Goal: Information Seeking & Learning: Learn about a topic

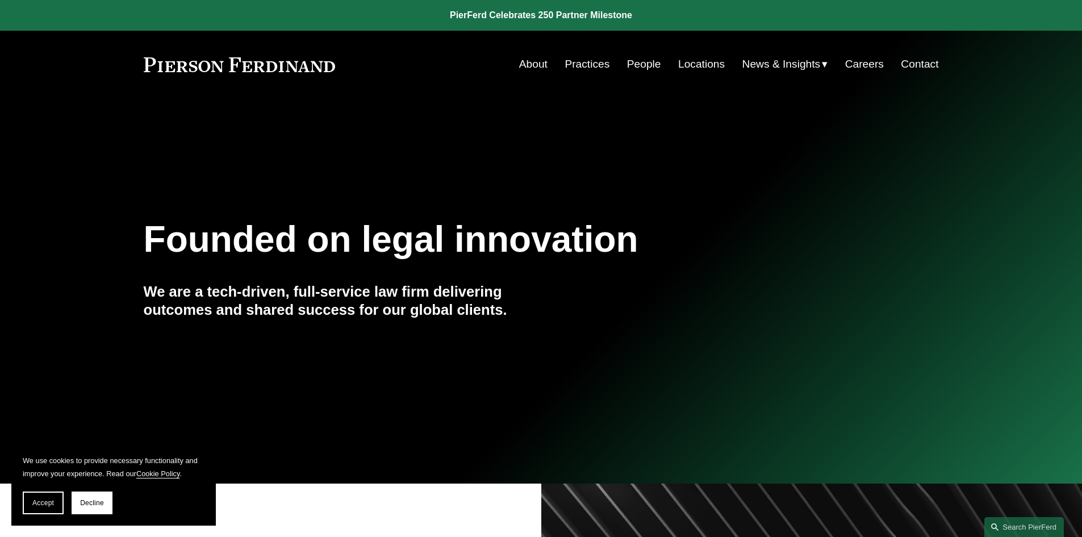
click at [639, 68] on link "People" at bounding box center [644, 64] width 34 height 22
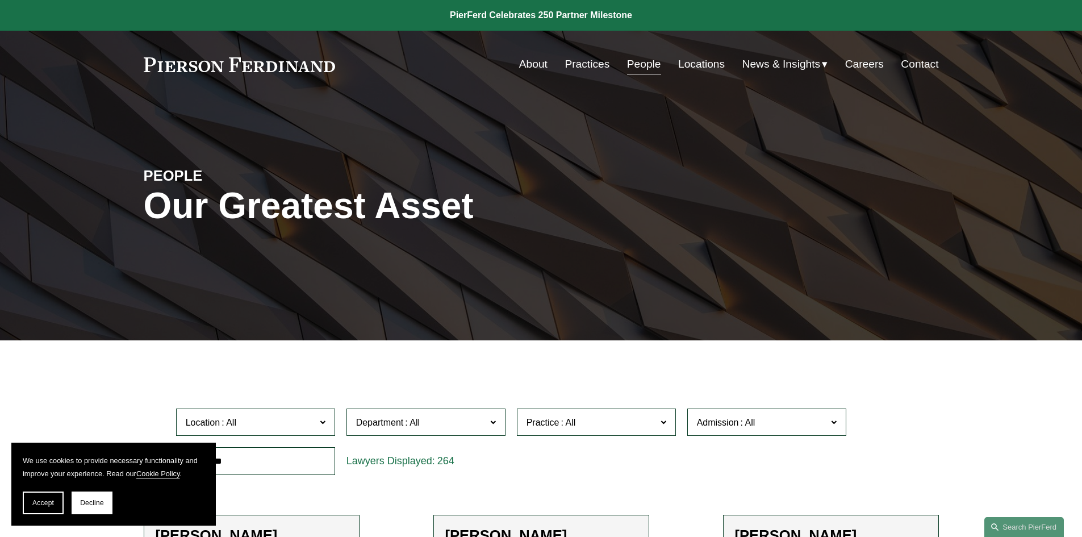
click at [687, 61] on link "Locations" at bounding box center [701, 64] width 47 height 22
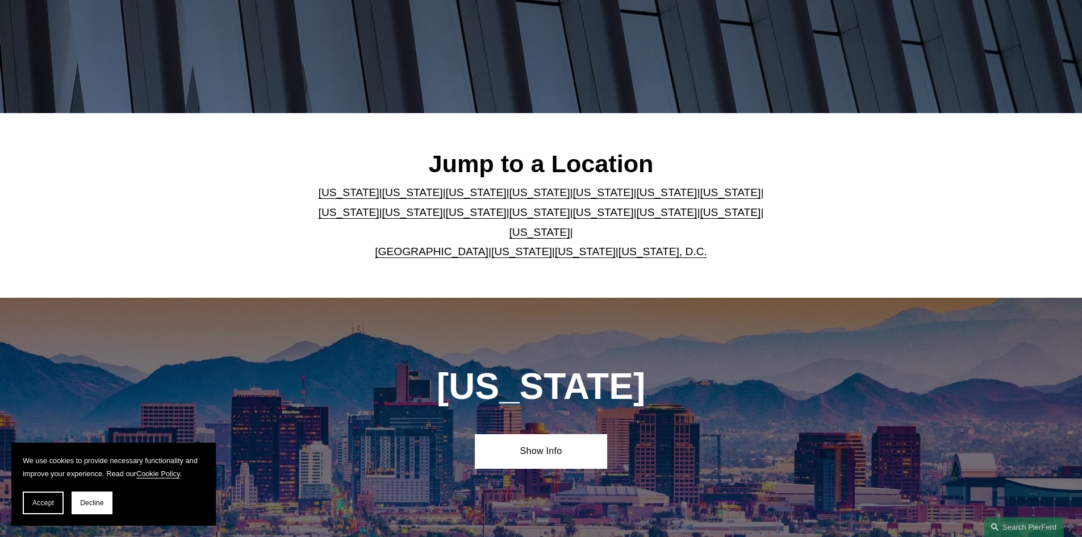
scroll to position [114, 0]
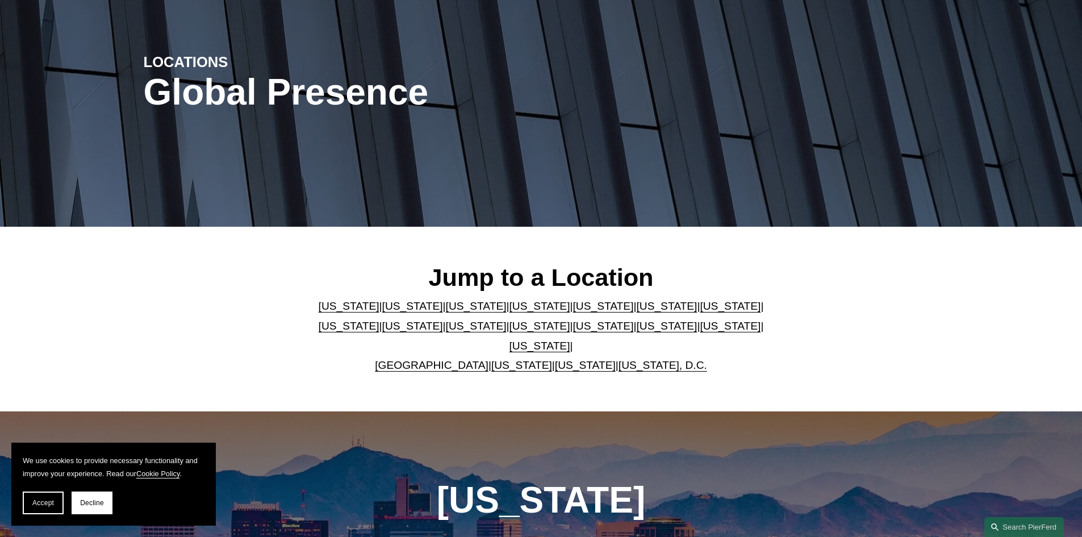
click at [379, 320] on link "Massachusetts" at bounding box center [349, 326] width 61 height 12
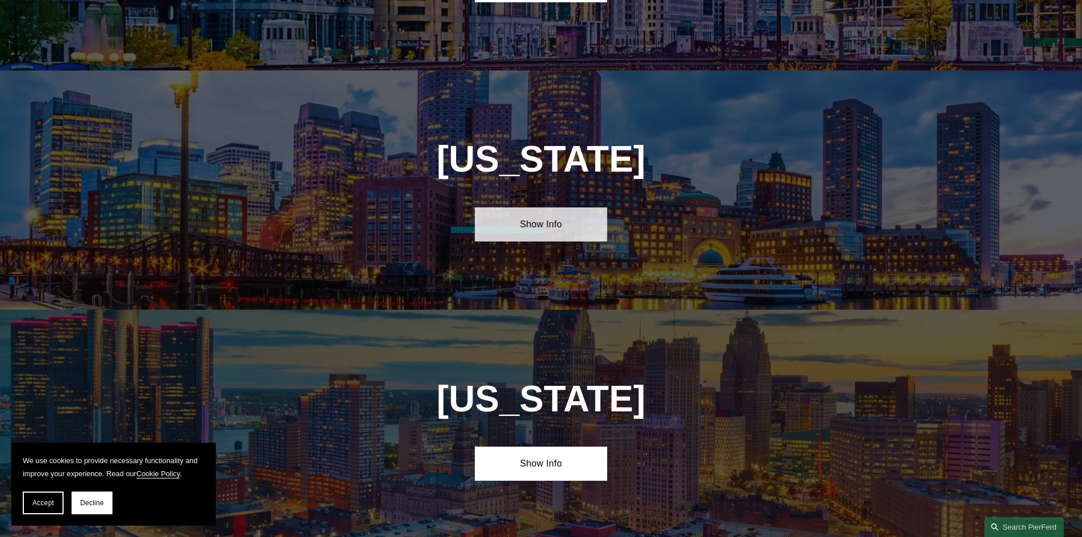
click at [562, 207] on link "Show Info" at bounding box center [541, 224] width 132 height 34
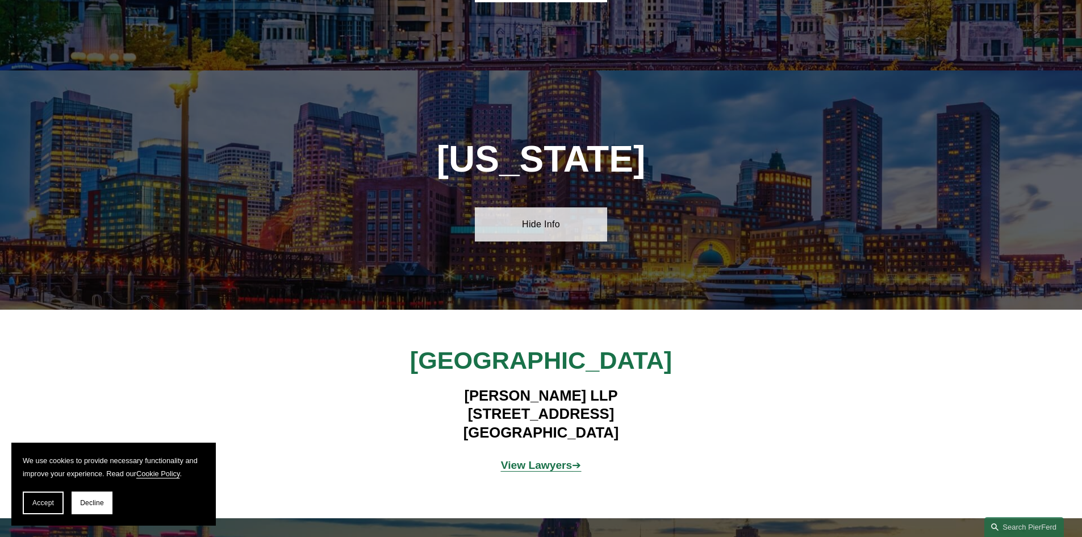
click at [563, 207] on link "Hide Info" at bounding box center [541, 224] width 132 height 34
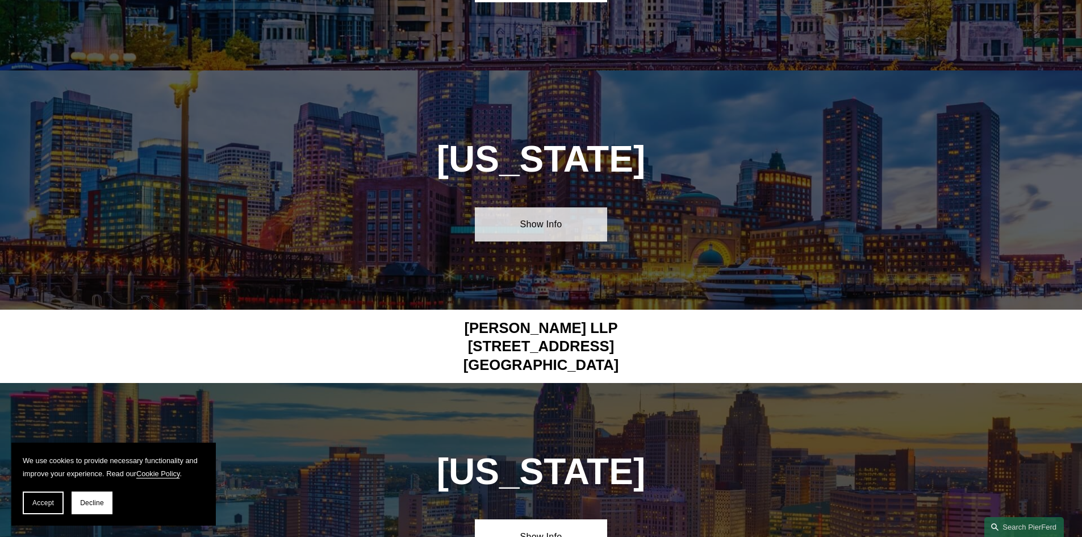
click at [563, 207] on link "Show Info" at bounding box center [541, 224] width 132 height 34
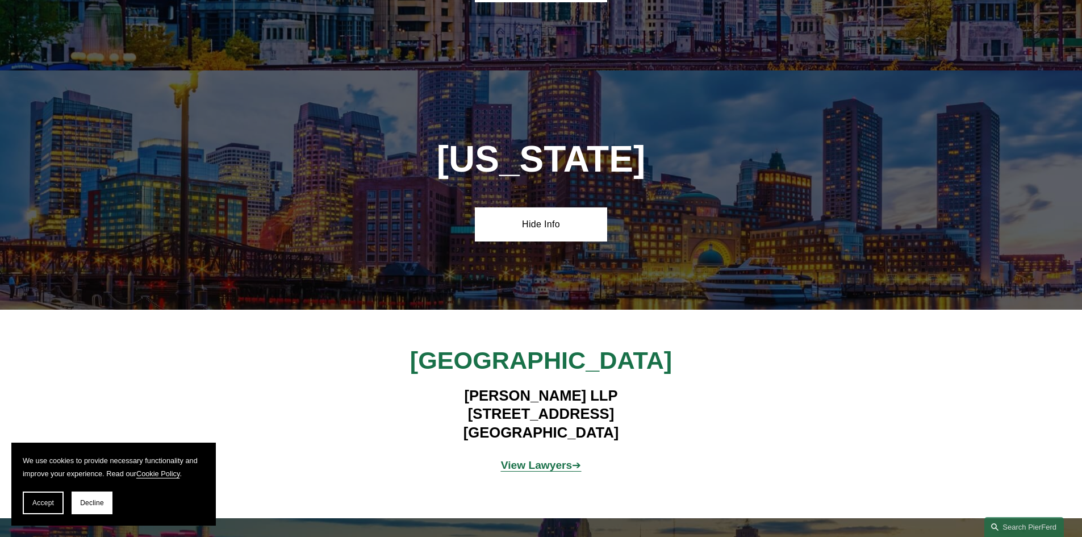
click at [542, 459] on strong "View Lawyers" at bounding box center [537, 465] width 72 height 12
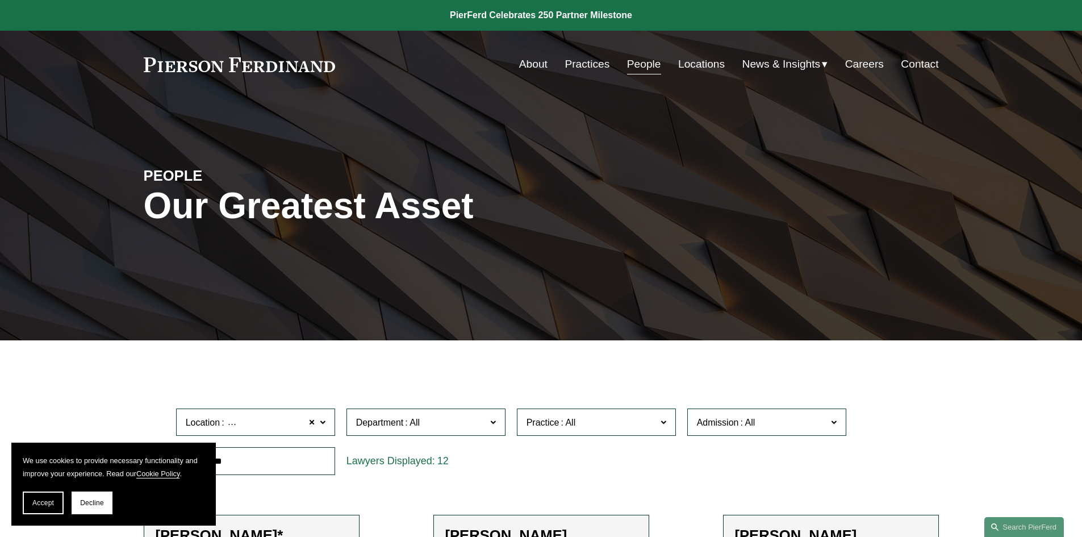
click at [580, 58] on link "Practices" at bounding box center [586, 64] width 45 height 22
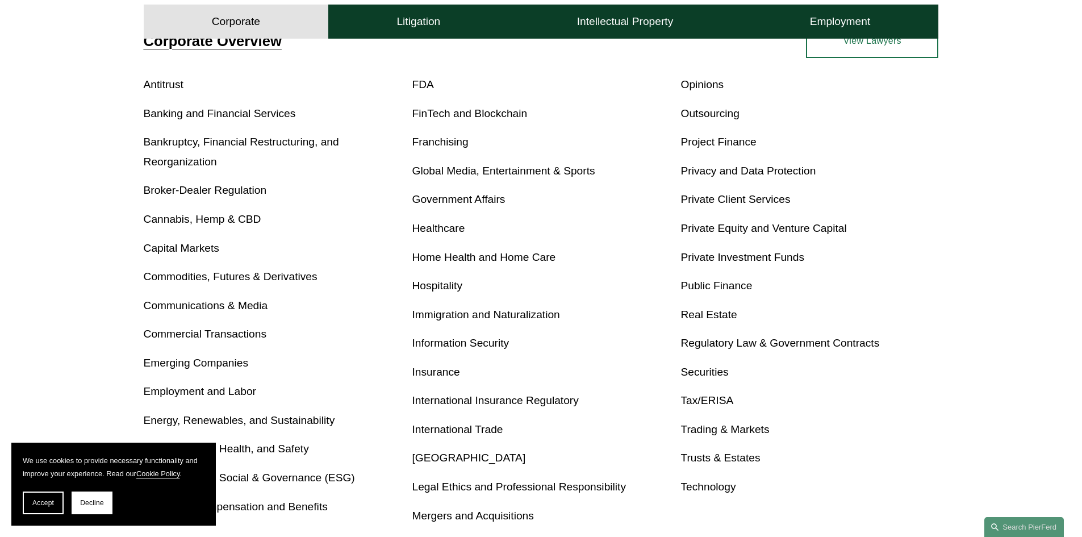
scroll to position [568, 0]
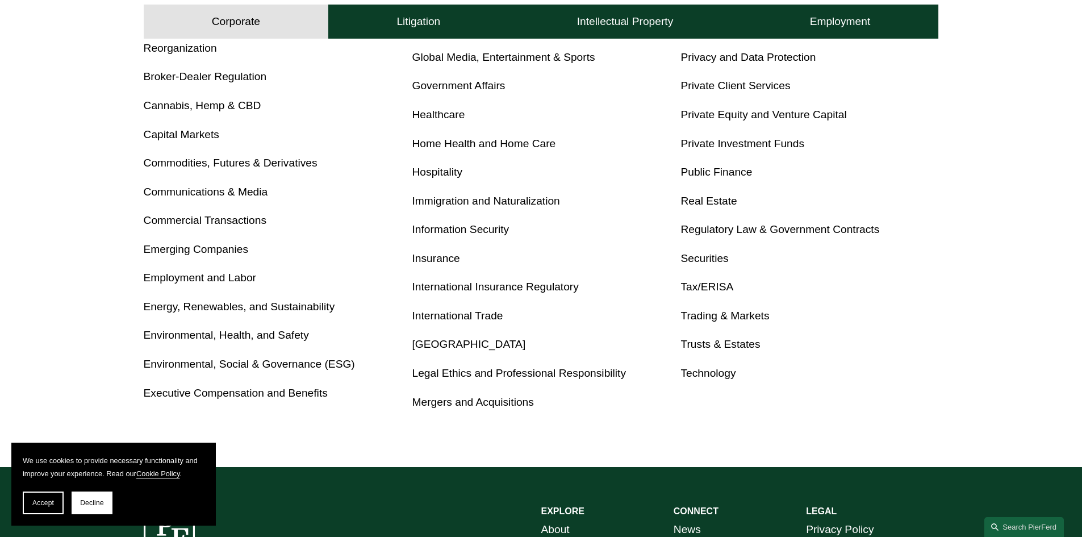
click at [442, 264] on link "Insurance" at bounding box center [436, 258] width 48 height 12
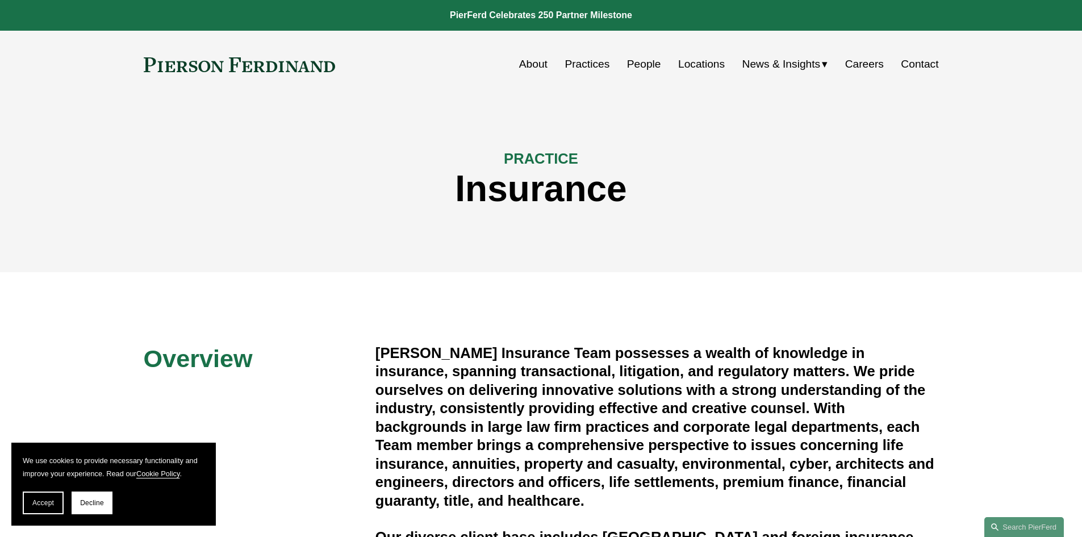
click at [0, 0] on span "News" at bounding box center [0, 0] width 0 height 0
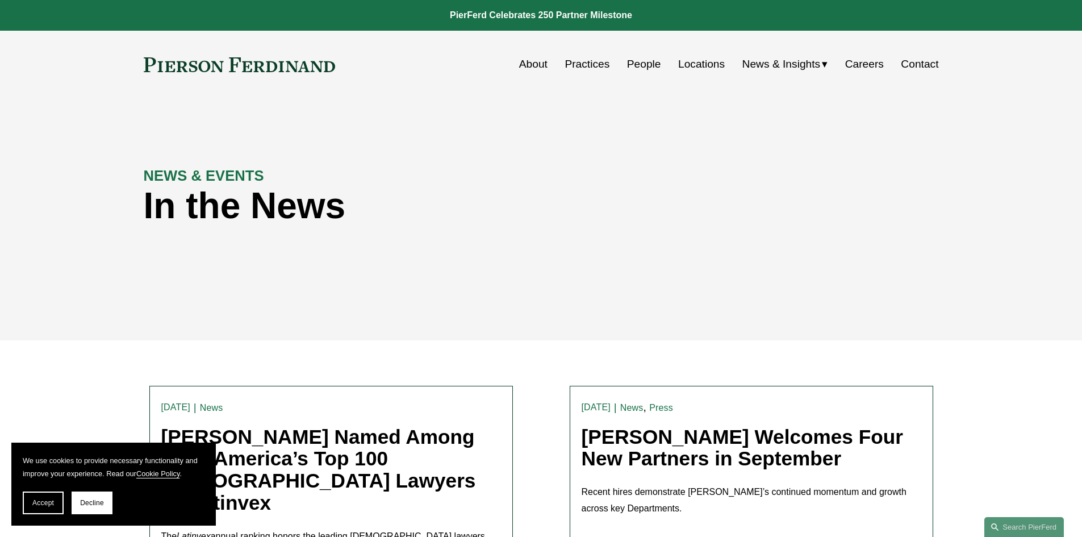
scroll to position [170, 0]
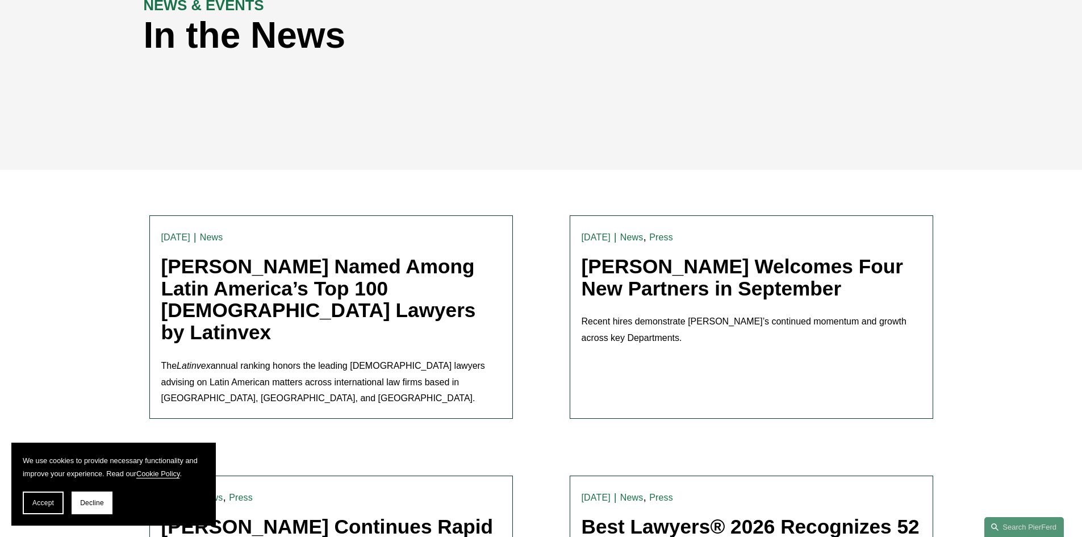
click at [714, 266] on link "[PERSON_NAME] Welcomes Four New Partners in September" at bounding box center [742, 277] width 321 height 44
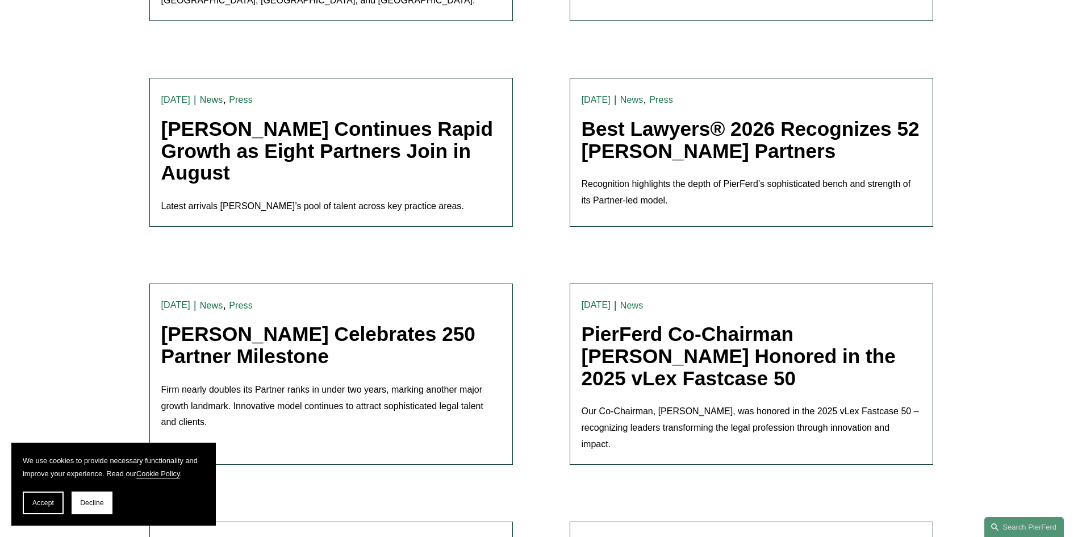
scroll to position [57, 0]
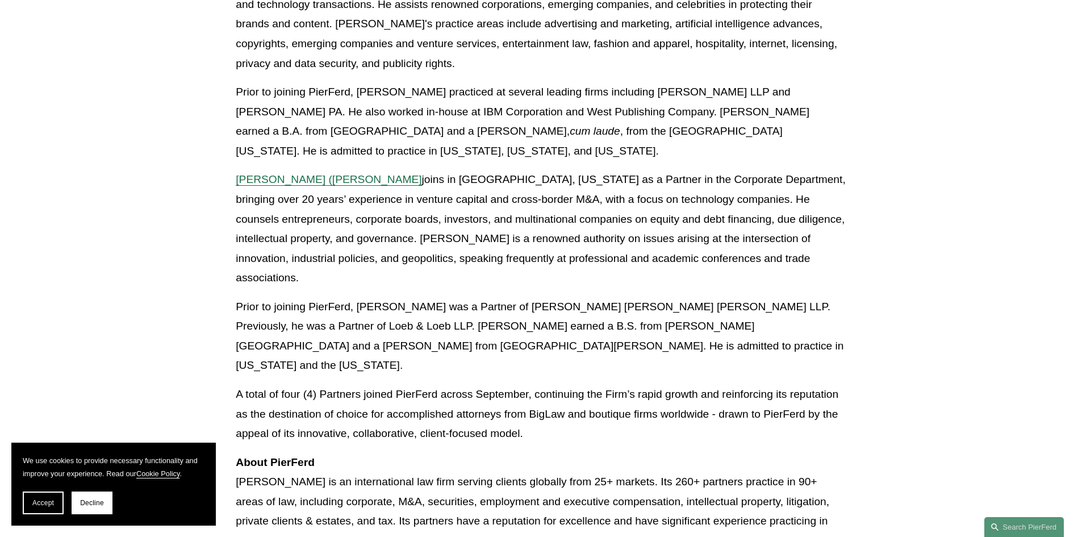
scroll to position [909, 0]
